Goal: Entertainment & Leisure: Consume media (video, audio)

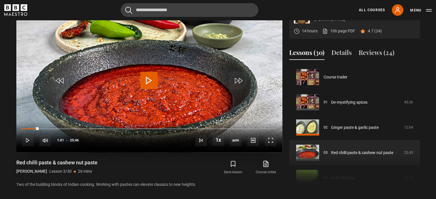
scroll to position [50, 0]
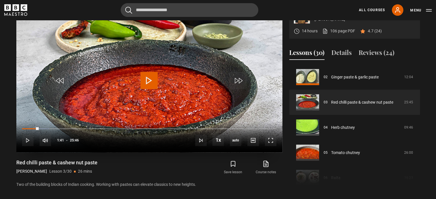
click at [146, 79] on span "Video Player" at bounding box center [149, 80] width 17 height 17
click at [270, 137] on span "Video Player" at bounding box center [270, 140] width 11 height 11
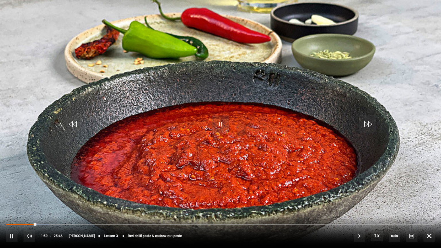
click at [30, 199] on div "10s Skip Back 10 seconds Pause 10s Skip Forward 10 seconds Loaded : 10.03% 01:2…" at bounding box center [220, 232] width 441 height 32
click at [30, 199] on div "Loaded : 11.32% 01:24 01:24" at bounding box center [220, 224] width 428 height 2
click at [24, 199] on div "01:06" at bounding box center [15, 224] width 18 height 2
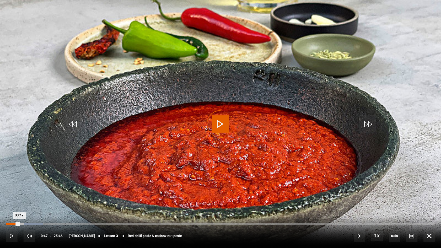
click at [19, 199] on div "Loaded : 8.73% 00:47 00:47" at bounding box center [220, 224] width 428 height 2
click at [55, 199] on div "Loaded : 19.08% 02:59 02:59" at bounding box center [220, 224] width 428 height 2
click at [220, 124] on span "Video Player" at bounding box center [220, 123] width 17 height 17
click at [46, 199] on div "Loaded : 0.00% 02:24 02:24" at bounding box center [220, 224] width 428 height 2
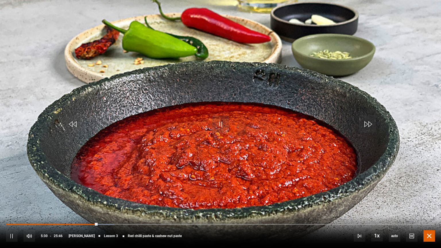
click at [432, 199] on span "Video Player" at bounding box center [428, 235] width 11 height 11
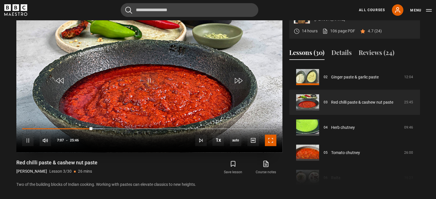
click at [273, 142] on span "Video Player" at bounding box center [270, 140] width 11 height 11
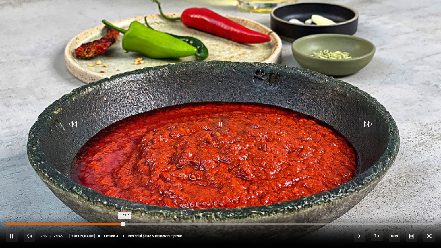
click at [113, 199] on div "Loaded : 27.81% 06:27 07:07" at bounding box center [220, 224] width 428 height 2
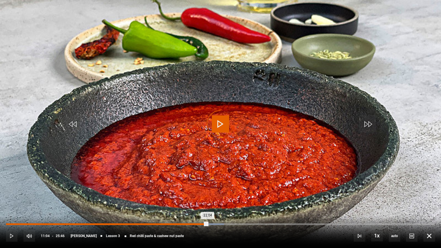
click at [190, 199] on div "11:04" at bounding box center [190, 224] width 1 height 2
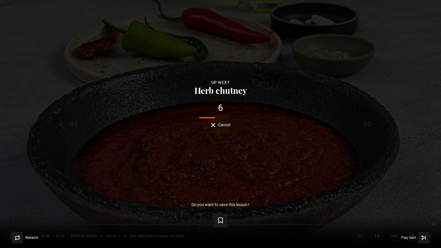
click at [428, 47] on div "Lesson Completed Up next Herb chutney 6 Cancel Do you want to save this lesson?…" at bounding box center [220, 124] width 441 height 248
click at [260, 172] on div "Lesson Completed Up next Herb chutney 3 Cancel Do you want to save this lesson?…" at bounding box center [220, 124] width 441 height 248
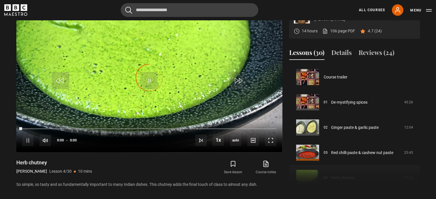
scroll to position [76, 0]
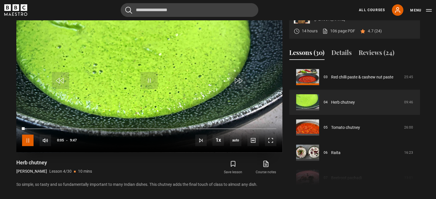
click at [27, 138] on span "Video Player" at bounding box center [27, 140] width 11 height 11
